Goal: Check status: Check status

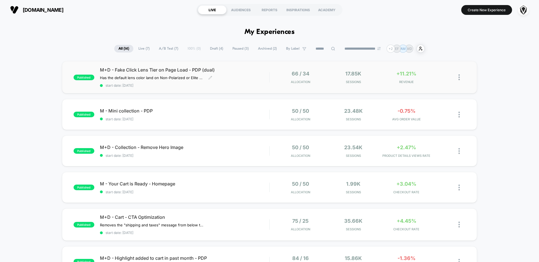
click at [251, 76] on div "M+D - Fake Click Lens Tier on Page Load - PDP (dual) Has the default lens color…" at bounding box center [184, 77] width 169 height 21
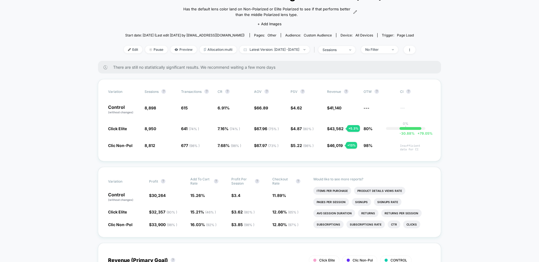
scroll to position [44, 0]
